Goal: Task Accomplishment & Management: Use online tool/utility

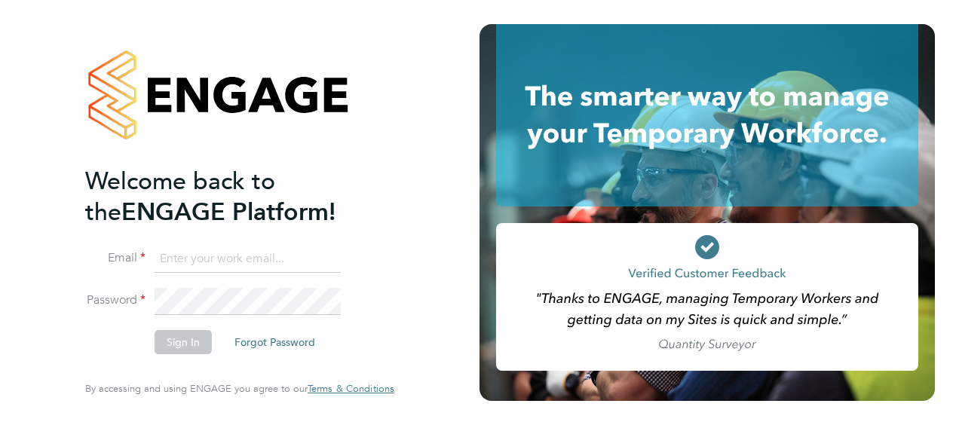
type input "mark.bucknall@vistry.co.uk"
click at [184, 335] on button "Sign In" at bounding box center [183, 342] width 57 height 24
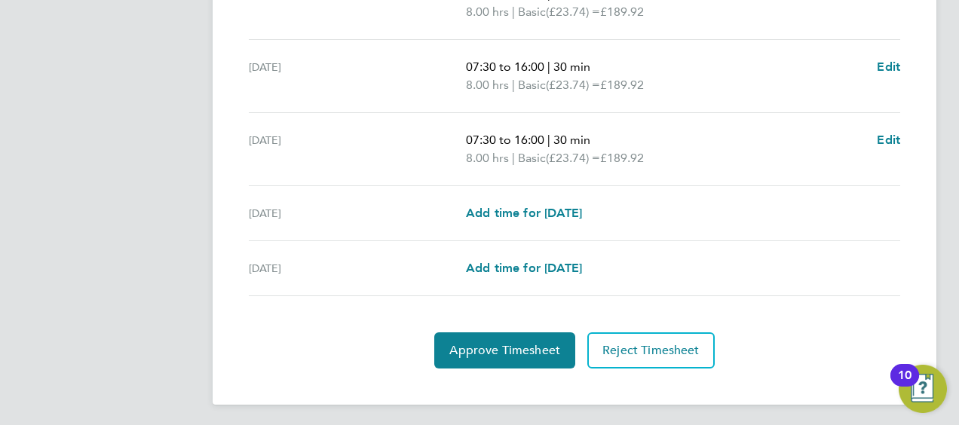
scroll to position [643, 0]
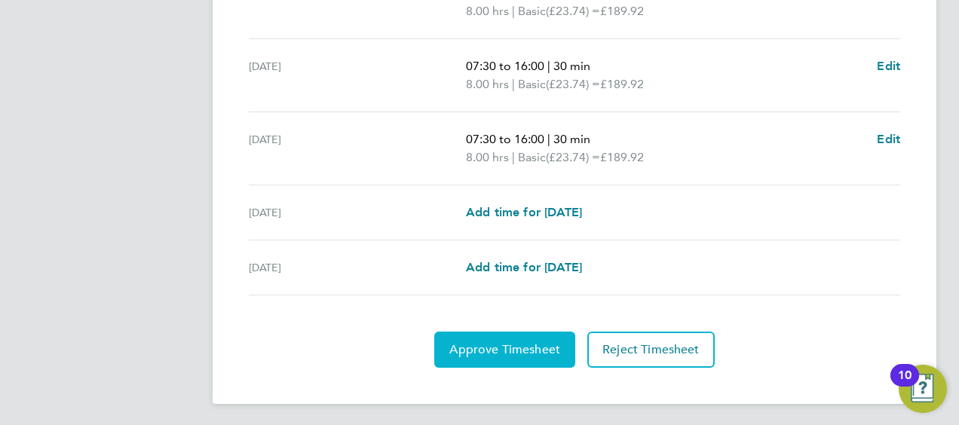
click at [484, 342] on span "Approve Timesheet" at bounding box center [504, 349] width 111 height 15
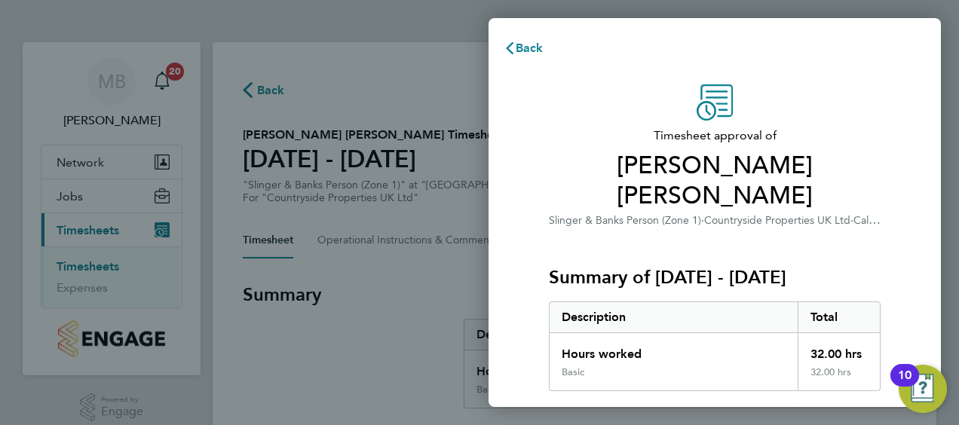
click at [894, 216] on div "Timesheet approval of [PERSON_NAME] [PERSON_NAME] & Banks Person (Zone 1) · Cou…" at bounding box center [715, 400] width 368 height 632
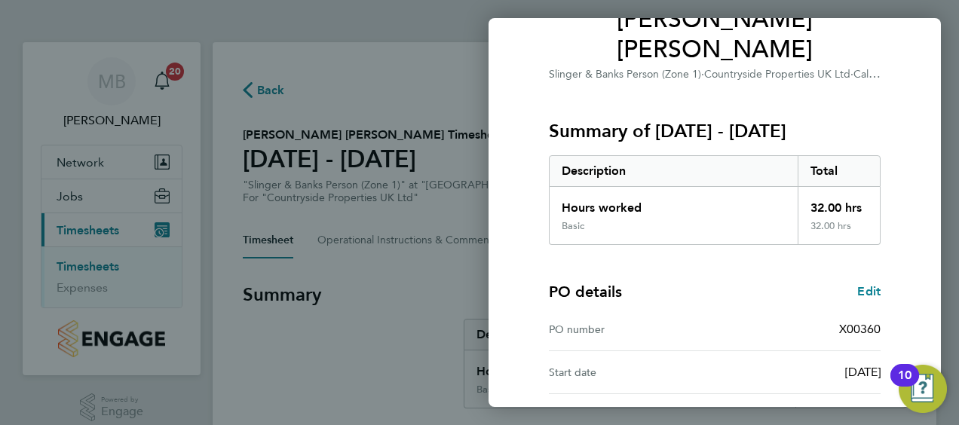
scroll to position [295, 0]
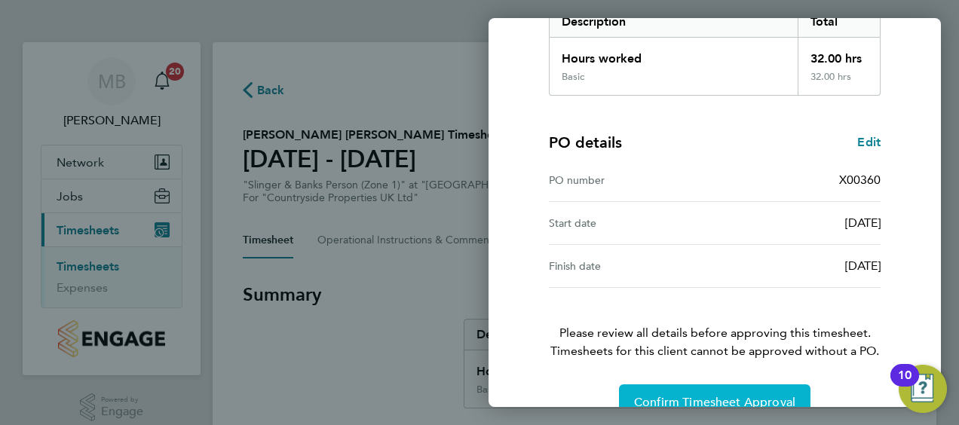
click at [684, 395] on span "Confirm Timesheet Approval" at bounding box center [714, 402] width 161 height 15
